Goal: Find specific page/section: Find specific page/section

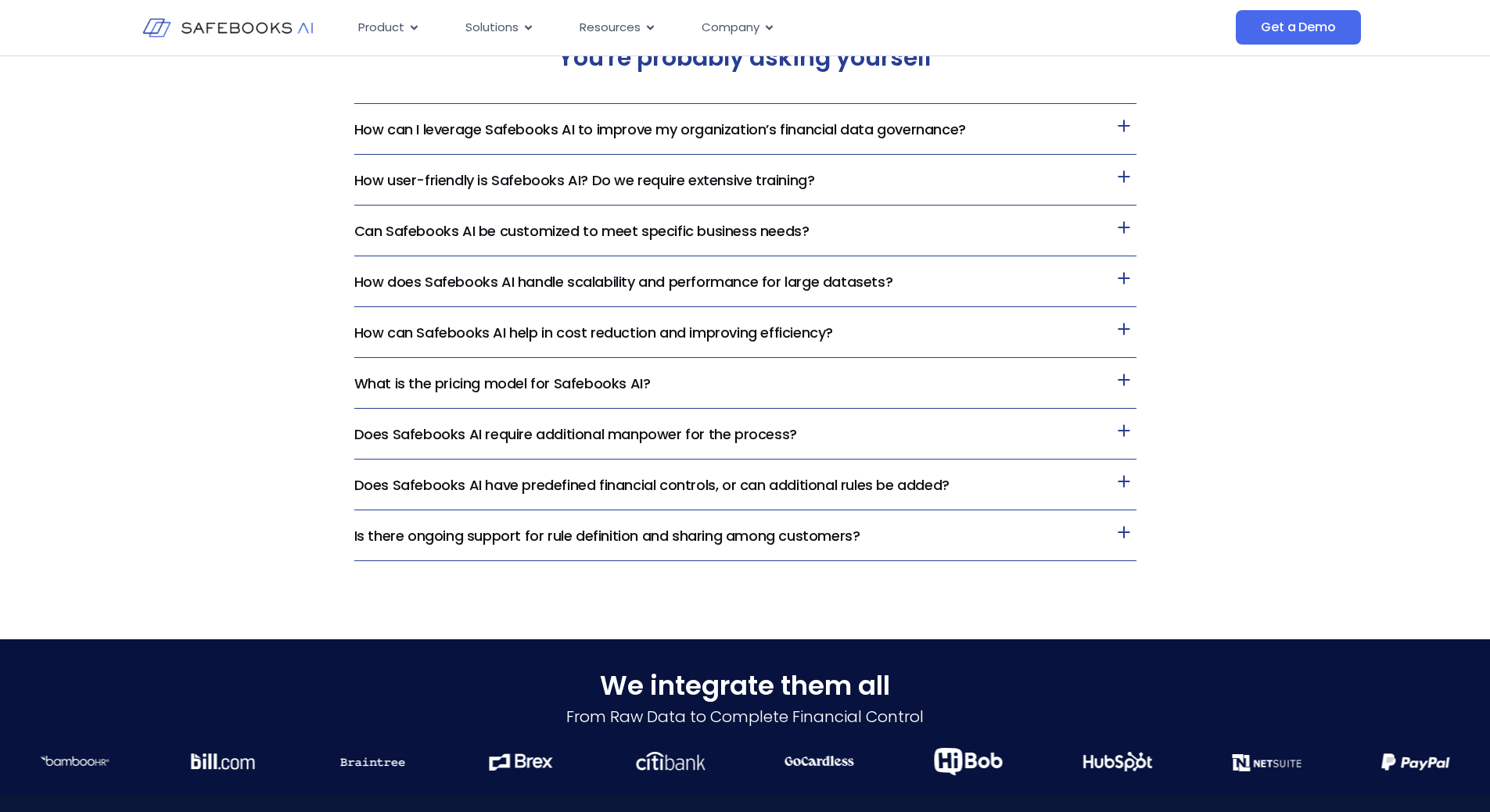
scroll to position [3957, 0]
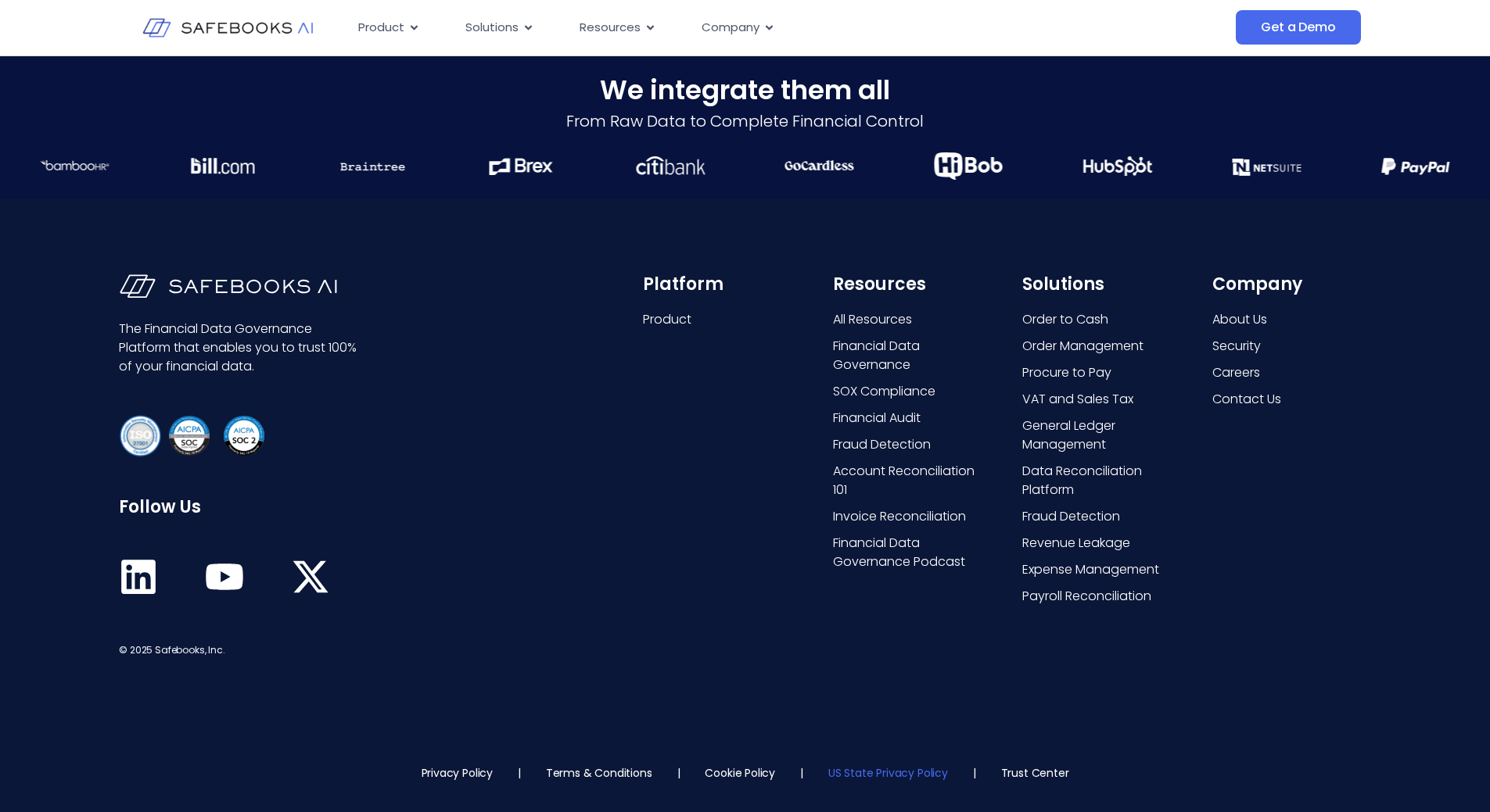
click at [856, 774] on link "US State Privacy Policy" at bounding box center [887, 773] width 120 height 16
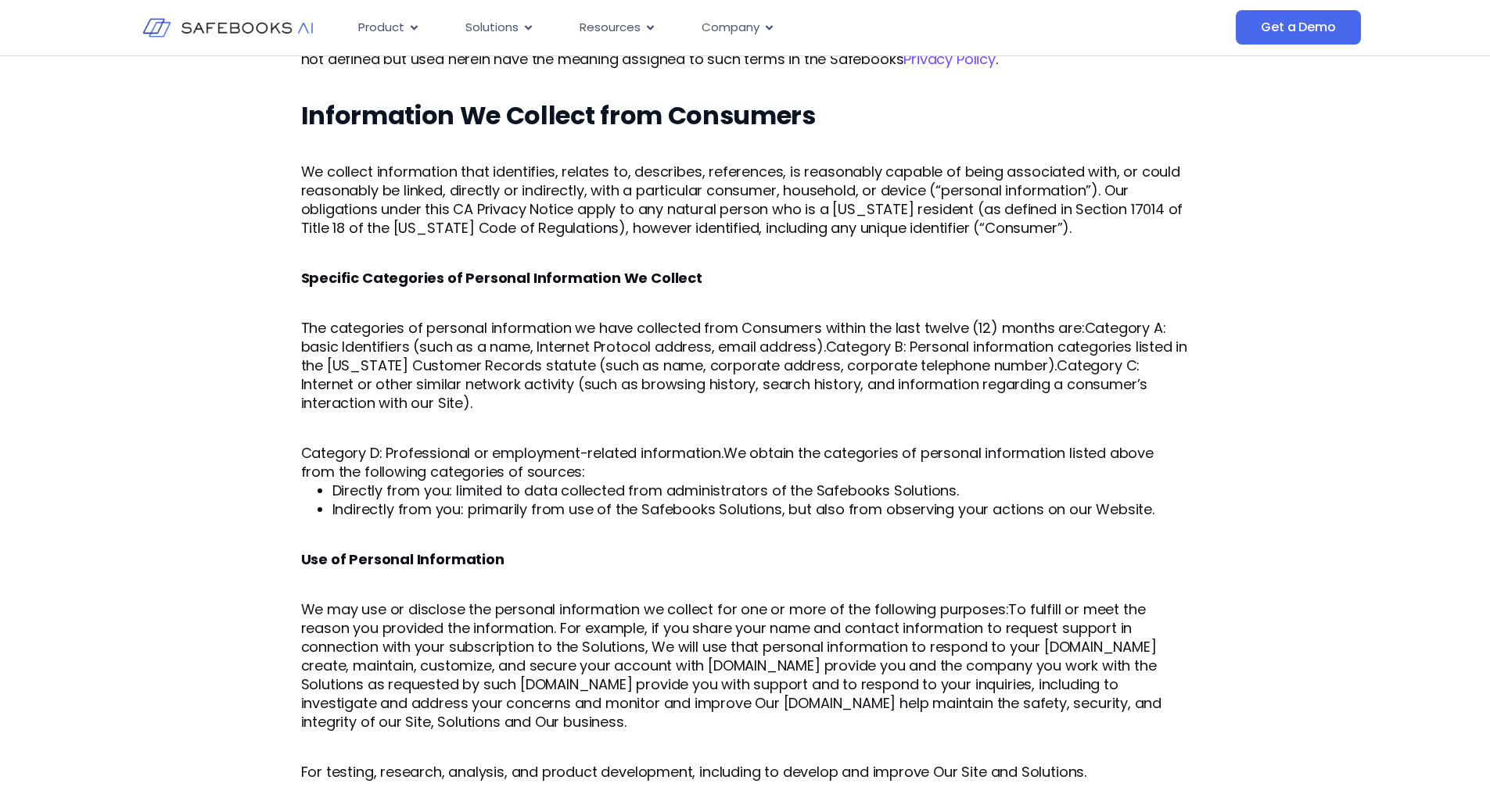
drag, startPoint x: 802, startPoint y: 680, endPoint x: 773, endPoint y: 699, distance: 34.7
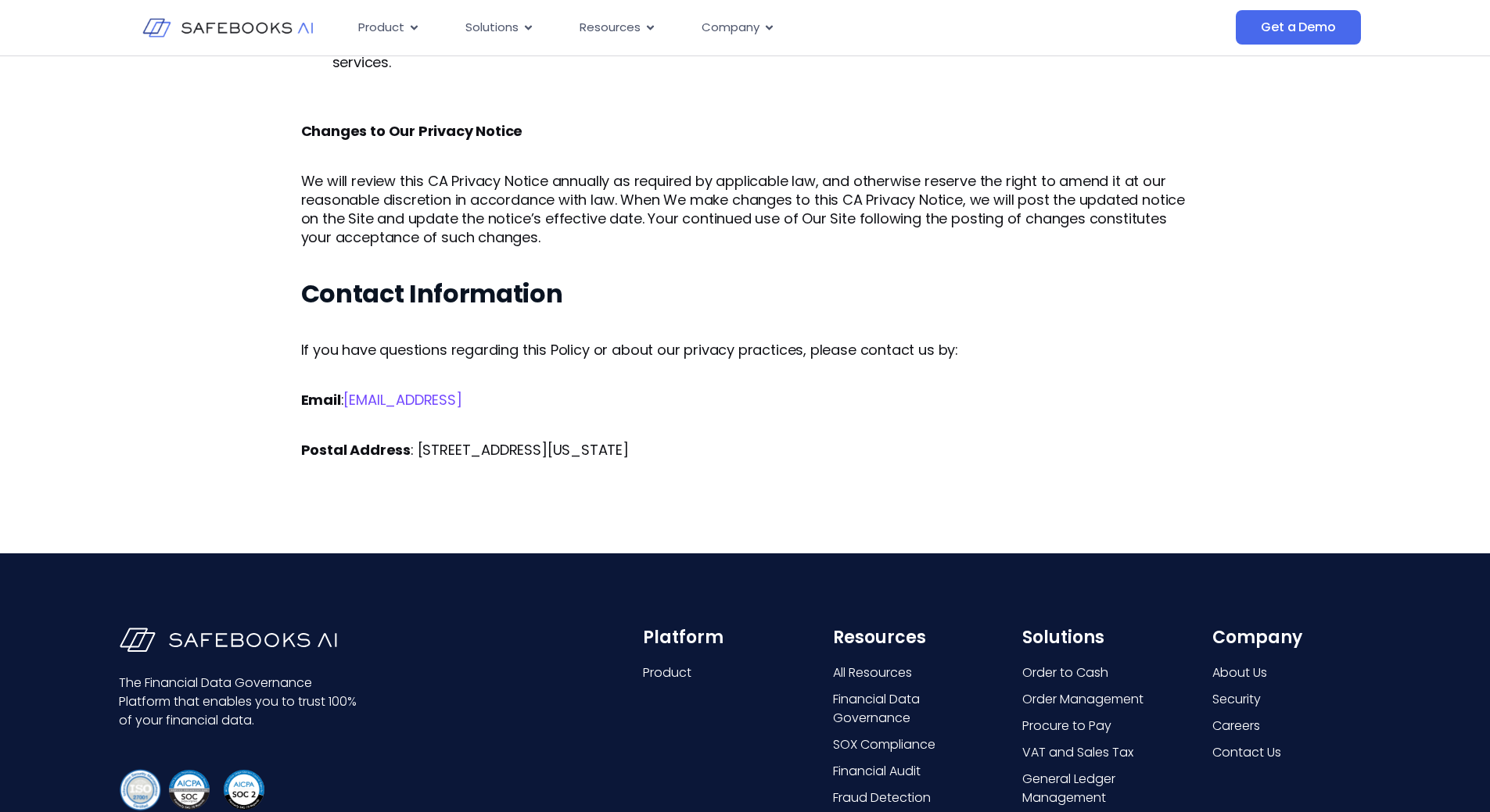
scroll to position [3052, 0]
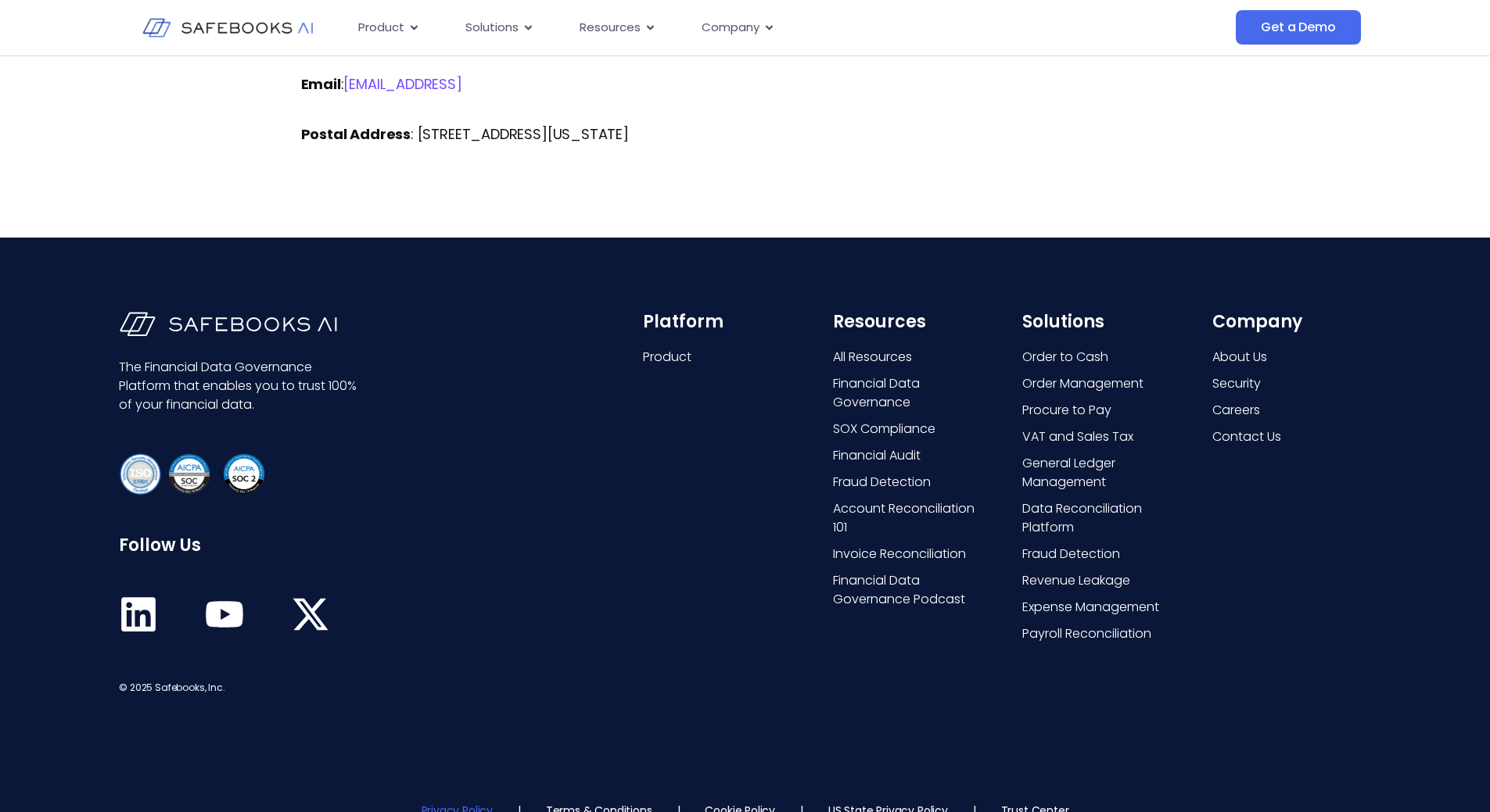
click at [470, 803] on link "Privacy Policy" at bounding box center [456, 810] width 71 height 16
